Goal: Transaction & Acquisition: Purchase product/service

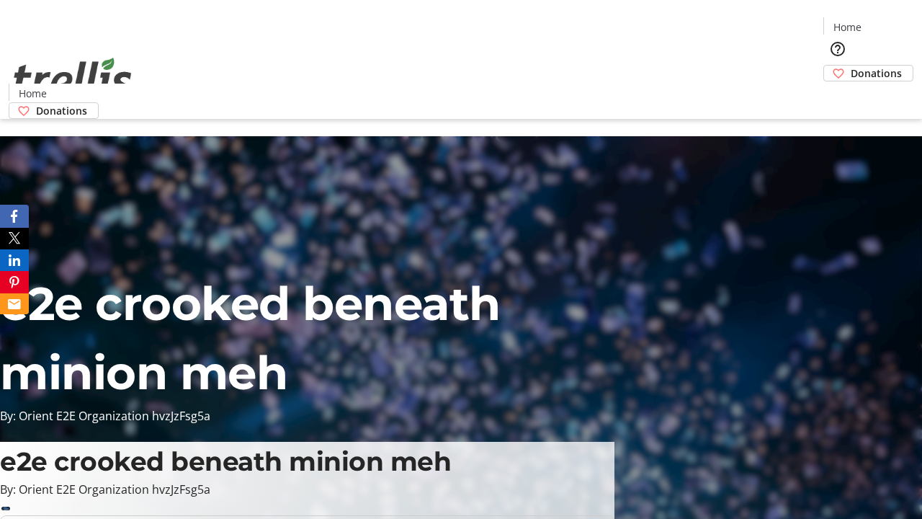
click at [851, 66] on span "Donations" at bounding box center [876, 73] width 51 height 15
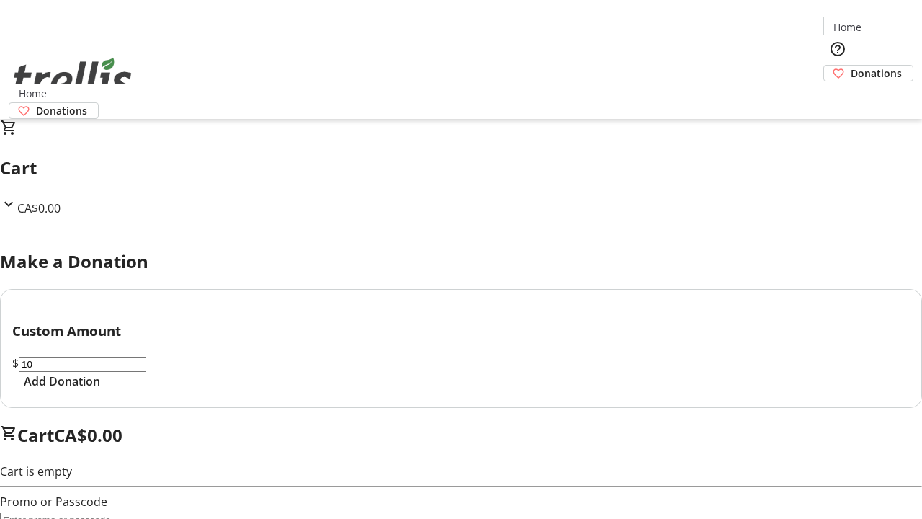
click at [100, 390] on span "Add Donation" at bounding box center [62, 380] width 76 height 17
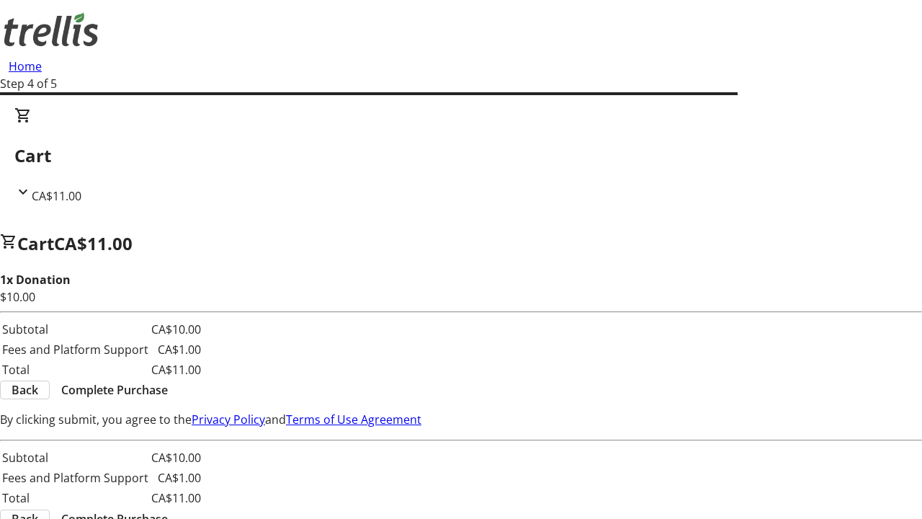
click at [168, 381] on span "Complete Purchase" at bounding box center [114, 389] width 107 height 17
